Goal: Book appointment/travel/reservation

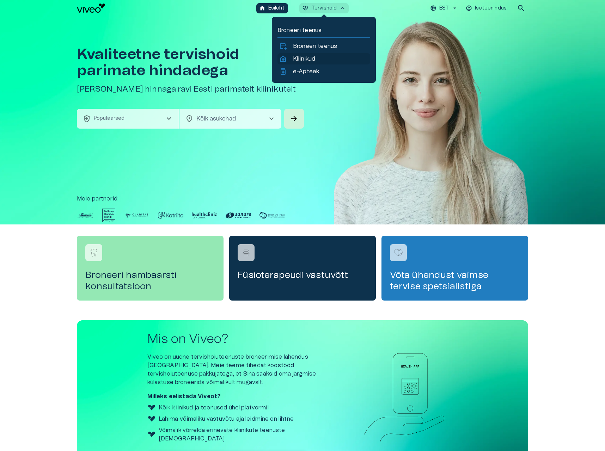
click at [305, 62] on p "Kliinikud" at bounding box center [304, 59] width 22 height 8
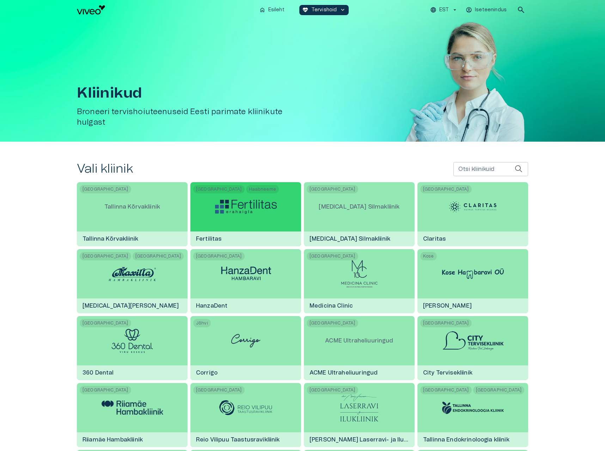
click at [239, 213] on img at bounding box center [246, 207] width 62 height 14
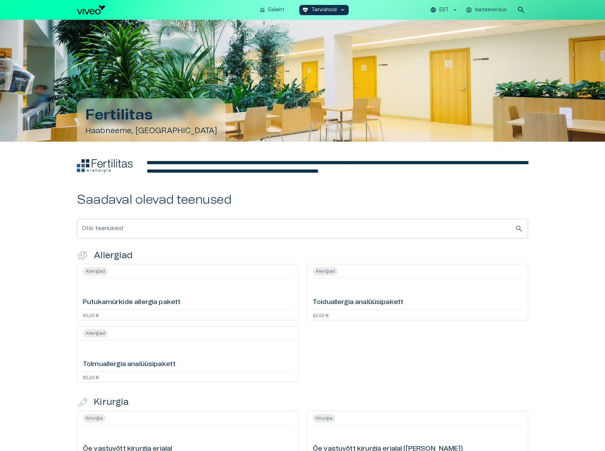
click at [214, 295] on div "Putukamürkide allergia pakett" at bounding box center [187, 294] width 209 height 25
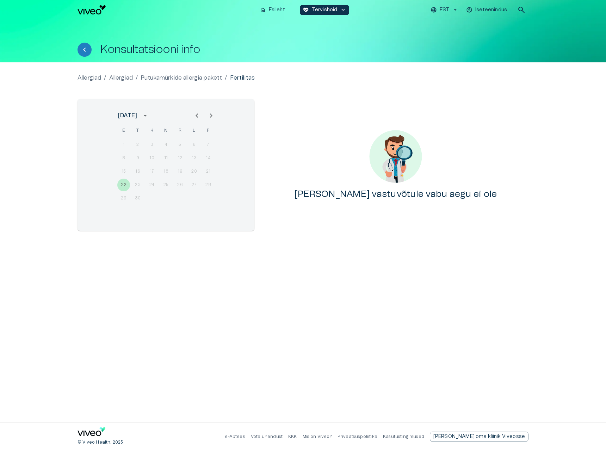
click at [208, 116] on icon "Next month" at bounding box center [211, 115] width 8 height 8
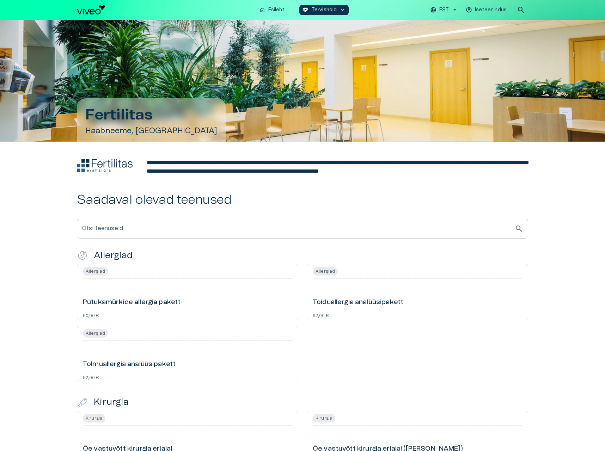
click at [359, 308] on div "Allergiad Toiduallergia analüüsipakett 92,00 €" at bounding box center [417, 292] width 221 height 56
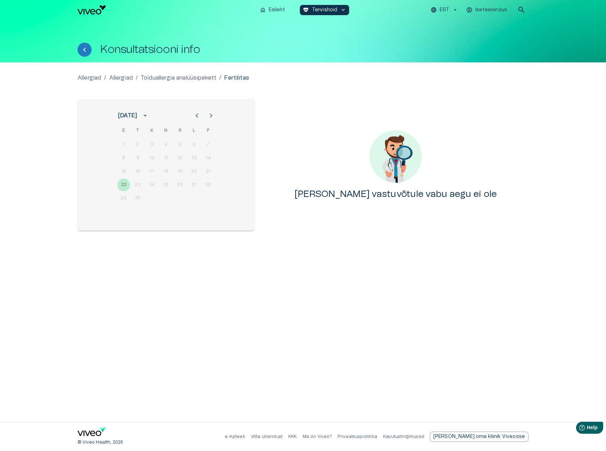
click at [214, 115] on icon "Next month" at bounding box center [211, 115] width 8 height 8
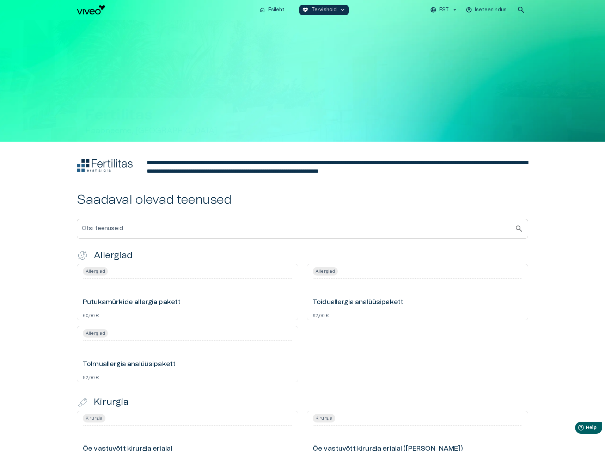
click at [196, 306] on div "Putukamürkide allergia pakett" at bounding box center [187, 294] width 209 height 25
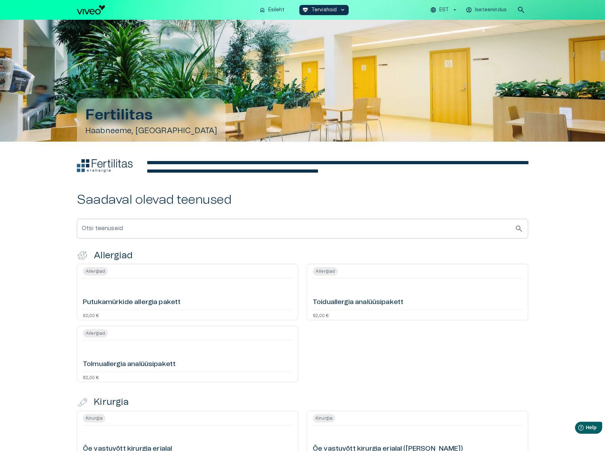
click at [203, 352] on div "Tolmuallergia analüüsipakett" at bounding box center [187, 356] width 209 height 25
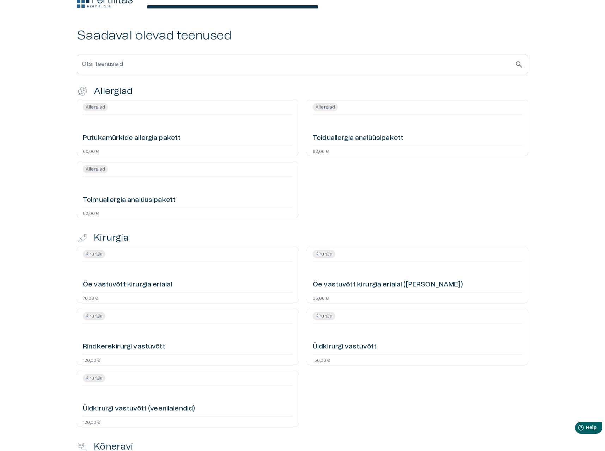
scroll to position [169, 0]
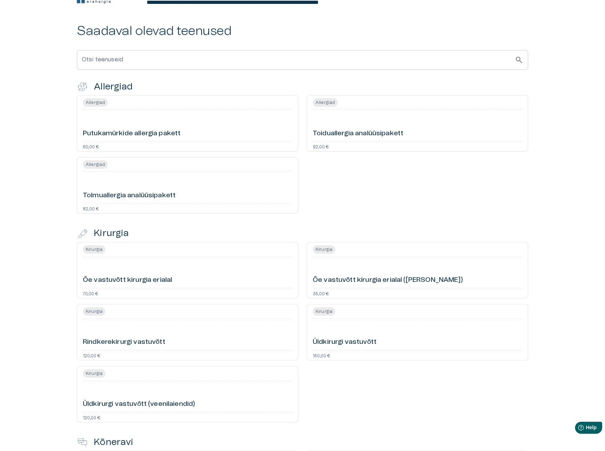
click at [196, 293] on div "70,00 €" at bounding box center [187, 293] width 209 height 4
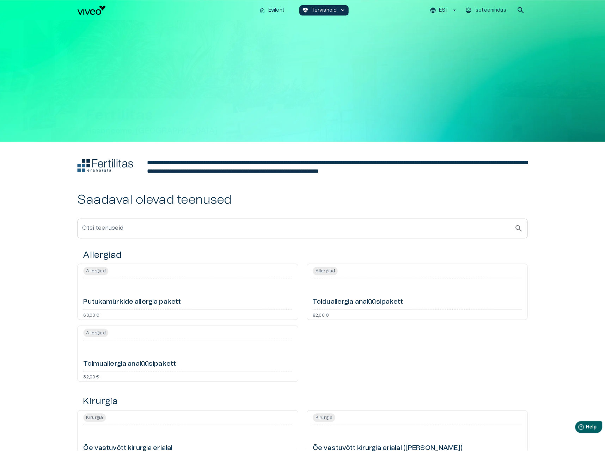
scroll to position [169, 0]
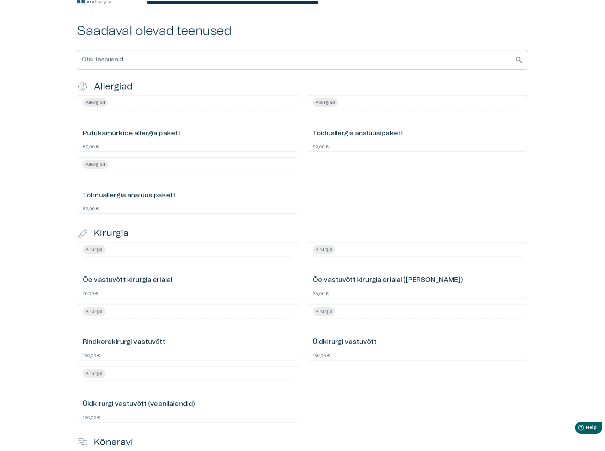
click at [361, 352] on div "Kirurgia Üldkirurgi vastuvõtt 150,00 €" at bounding box center [417, 332] width 221 height 56
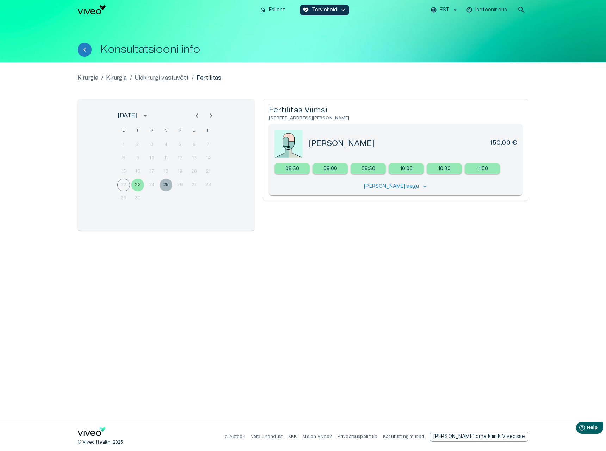
click at [169, 185] on button "25" at bounding box center [166, 185] width 13 height 13
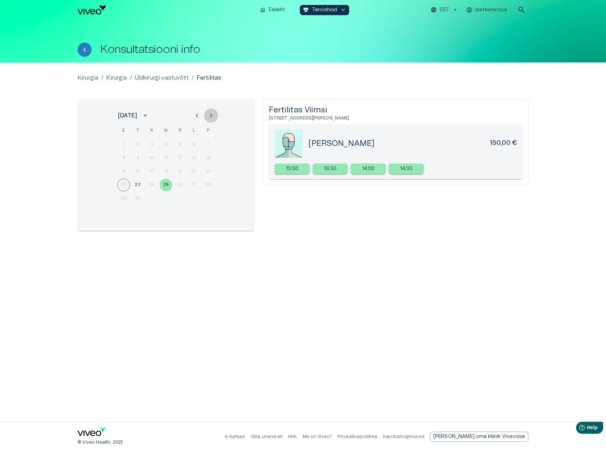
click at [207, 118] on icon "Next month" at bounding box center [211, 115] width 8 height 8
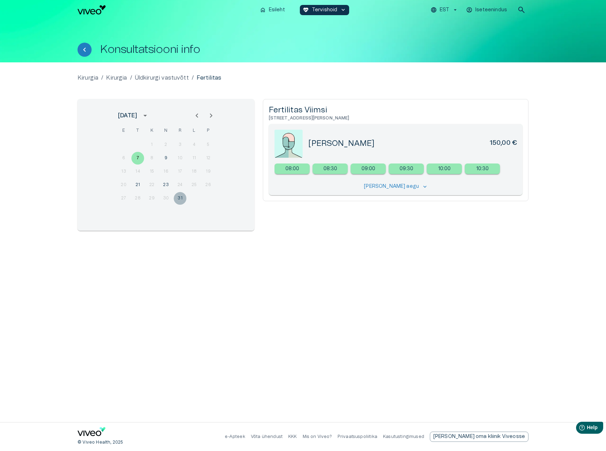
click at [179, 197] on button "31" at bounding box center [180, 198] width 13 height 13
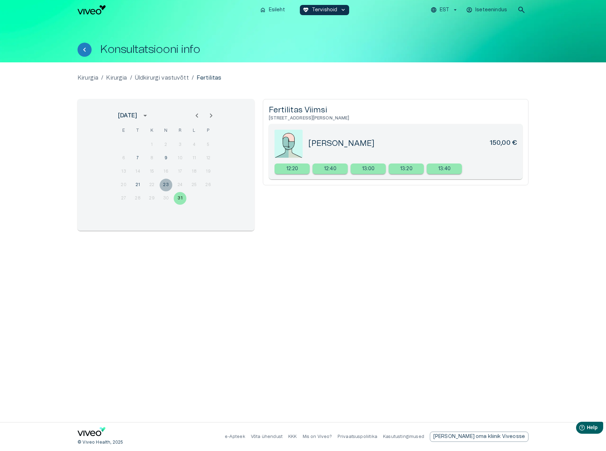
drag, startPoint x: 165, startPoint y: 184, endPoint x: 169, endPoint y: 188, distance: 5.7
click at [165, 184] on button "23" at bounding box center [166, 185] width 13 height 13
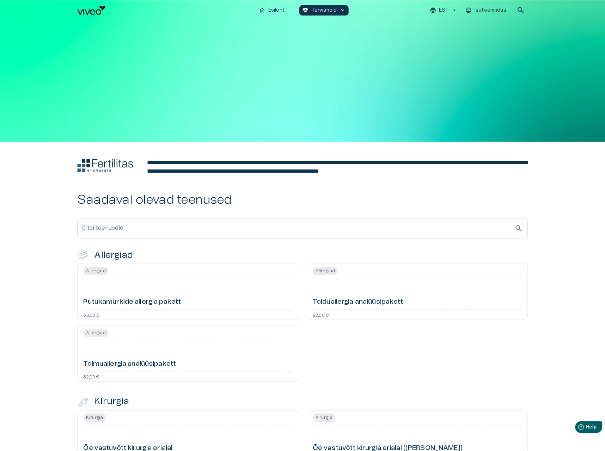
scroll to position [169, 0]
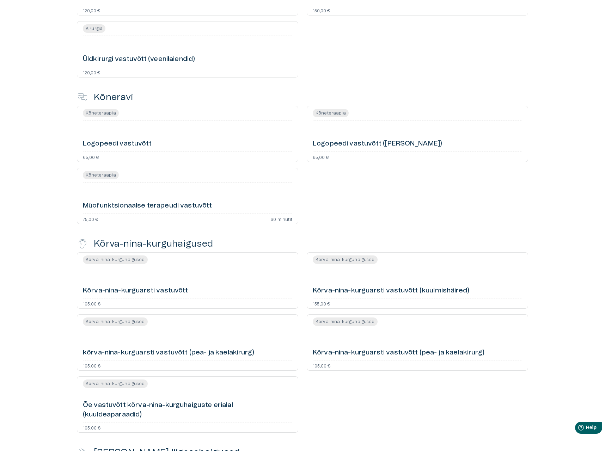
scroll to position [515, 0]
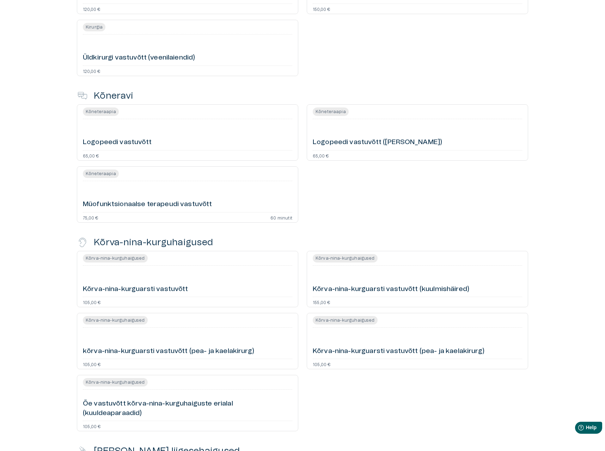
click at [165, 285] on h6 "Kõrva-nina-kurguarsti vastuvõtt" at bounding box center [135, 290] width 105 height 10
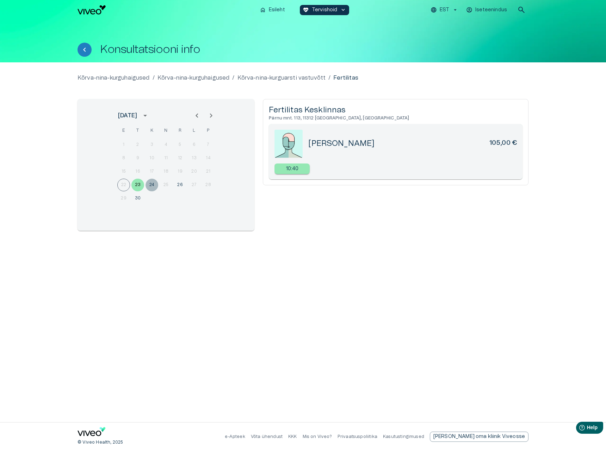
click at [150, 185] on button "24" at bounding box center [152, 185] width 13 height 13
drag, startPoint x: 181, startPoint y: 185, endPoint x: 166, endPoint y: 193, distance: 16.9
click at [181, 185] on button "26" at bounding box center [180, 185] width 13 height 13
click at [138, 198] on button "30" at bounding box center [138, 198] width 13 height 13
